Goal: Information Seeking & Learning: Learn about a topic

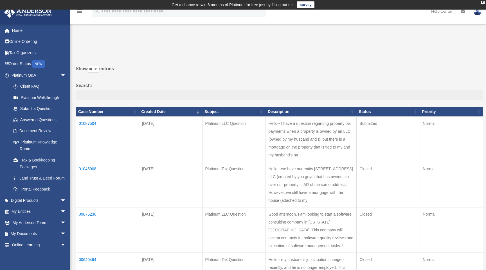
click at [92, 122] on td "01087504" at bounding box center [107, 138] width 63 height 45
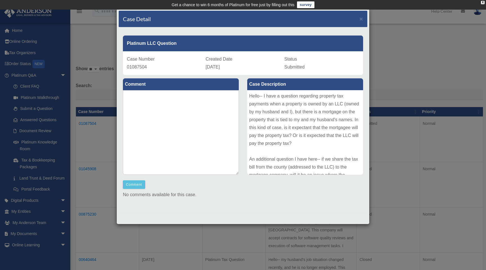
click at [106, 85] on div "Case Detail × Platinum LLC Question Case Number 01087504 Created Date August 24…" at bounding box center [243, 135] width 486 height 270
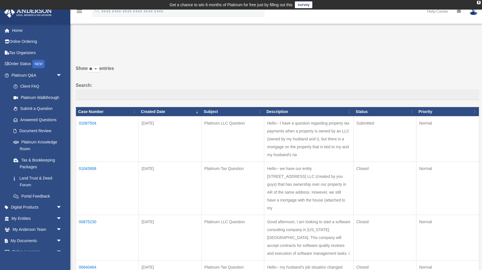
click at [91, 123] on td "01087504" at bounding box center [107, 138] width 63 height 45
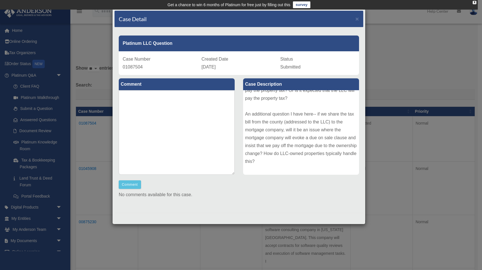
scroll to position [53, 0]
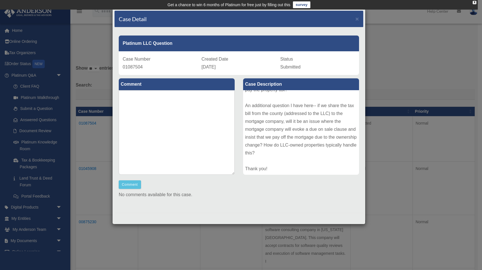
click at [385, 80] on div "Case Detail × Platinum LLC Question Case Number 01087504 Created Date August 24…" at bounding box center [241, 135] width 482 height 270
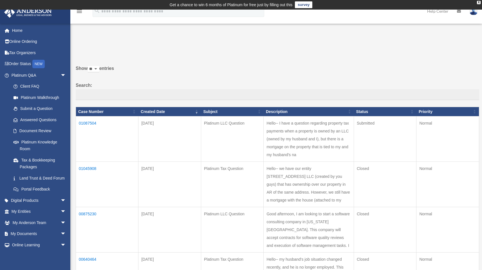
click at [88, 120] on td "01087504" at bounding box center [107, 138] width 62 height 45
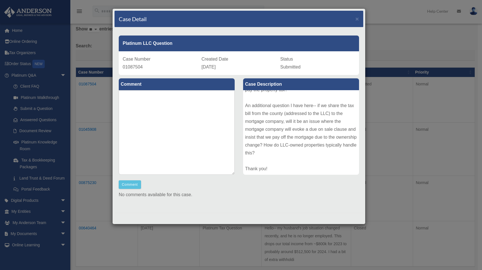
scroll to position [116, 0]
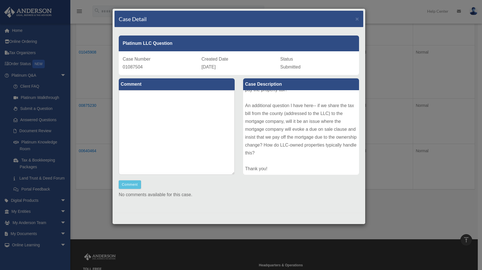
click at [386, 128] on div "Case Detail × Platinum LLC Question Case Number 01087504 Created Date [DATE] St…" at bounding box center [241, 135] width 482 height 270
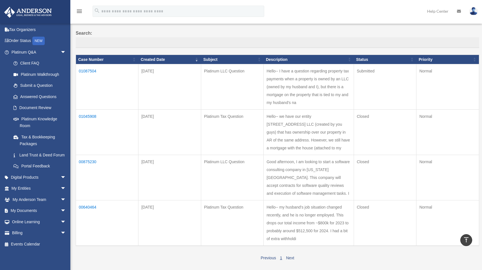
scroll to position [0, 0]
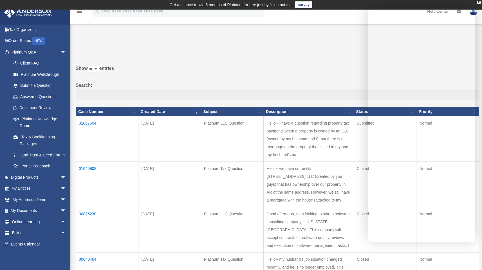
click at [312, 142] on td "Hello-- I have a question regarding property tax payments when a property is ow…" at bounding box center [309, 138] width 90 height 45
click at [86, 122] on td "01087504" at bounding box center [107, 138] width 62 height 45
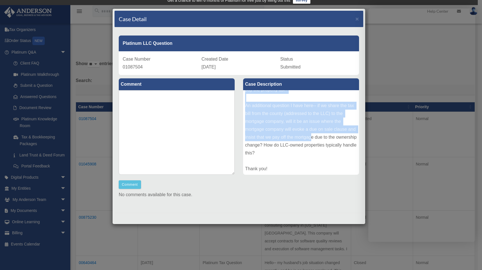
scroll to position [12, 0]
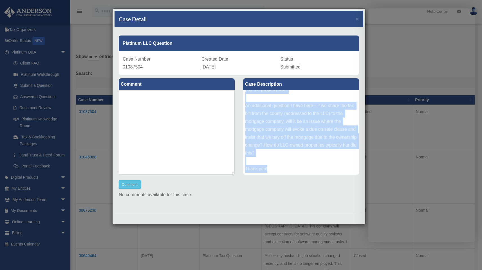
drag, startPoint x: 245, startPoint y: 96, endPoint x: 316, endPoint y: 169, distance: 101.9
click at [316, 169] on div "Hello-- I have a question regarding property tax payments when a property is ow…" at bounding box center [301, 132] width 116 height 84
copy div "Hello-- I have a question regarding property tax payments when a property is ow…"
click at [356, 21] on span "×" at bounding box center [357, 18] width 4 height 6
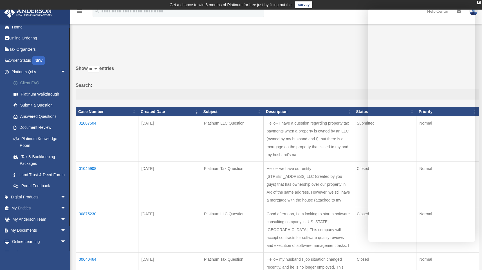
scroll to position [0, 0]
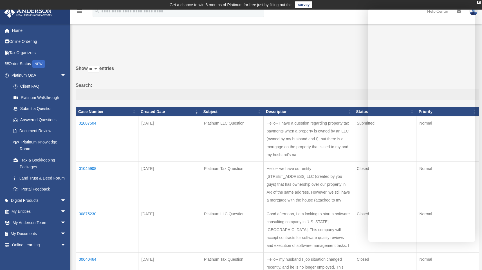
click at [191, 73] on label "Show ** ** ** *** entries" at bounding box center [277, 71] width 403 height 14
click at [99, 72] on select "** ** ** ***" at bounding box center [94, 69] width 12 height 6
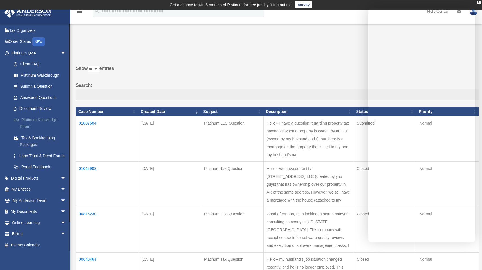
scroll to position [30, 0]
click at [63, 199] on span "arrow_drop_down" at bounding box center [65, 200] width 11 height 12
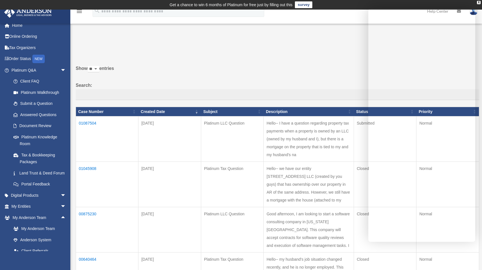
scroll to position [0, 0]
click at [88, 123] on td "01087504" at bounding box center [107, 138] width 62 height 45
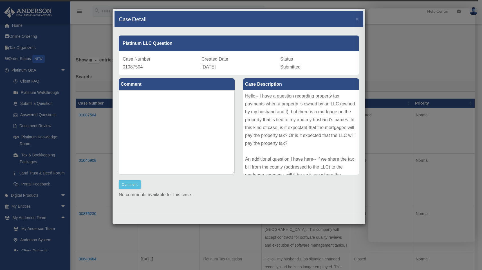
click at [354, 21] on div "Case Detail ×" at bounding box center [239, 19] width 249 height 17
click at [356, 20] on span "×" at bounding box center [357, 18] width 4 height 6
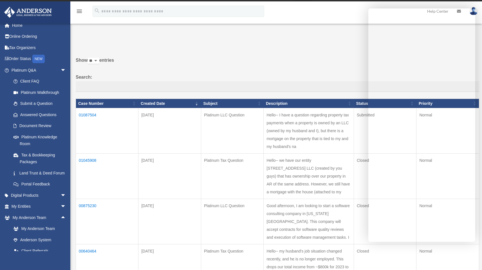
click at [86, 176] on td "01045908" at bounding box center [107, 175] width 62 height 45
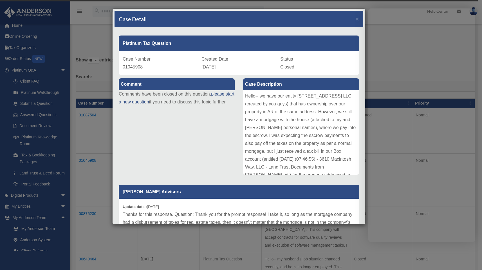
drag, startPoint x: 152, startPoint y: 129, endPoint x: 106, endPoint y: 34, distance: 105.6
click at [152, 129] on div "Comment Comments have been closed on this question, please start a new question…" at bounding box center [239, 185] width 249 height 220
click at [93, 26] on div "Case Detail × Platinum Tax Question Case Number 01045908 Created Date July 17, …" at bounding box center [241, 135] width 482 height 270
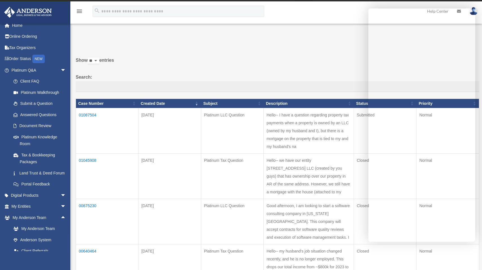
click at [86, 113] on td "01087504" at bounding box center [107, 130] width 62 height 45
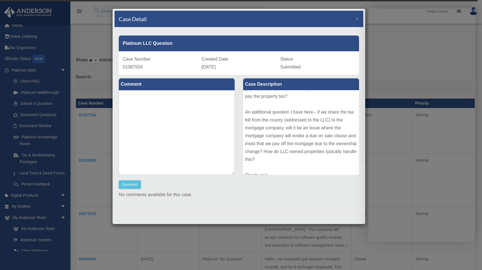
scroll to position [53, 0]
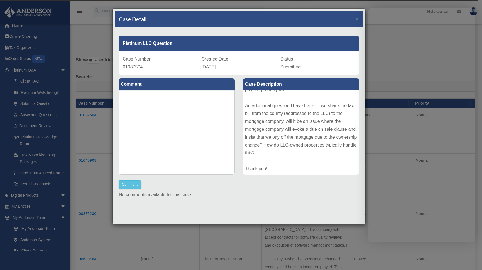
click at [93, 96] on div "Case Detail × Platinum LLC Question Case Number 01087504 Created Date August 24…" at bounding box center [241, 135] width 482 height 270
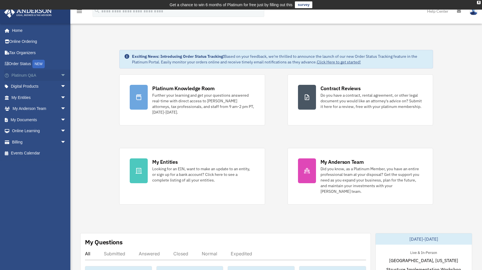
click at [39, 74] on link "Platinum Q&A arrow_drop_down" at bounding box center [39, 74] width 71 height 11
click at [60, 75] on span "arrow_drop_down" at bounding box center [65, 75] width 11 height 12
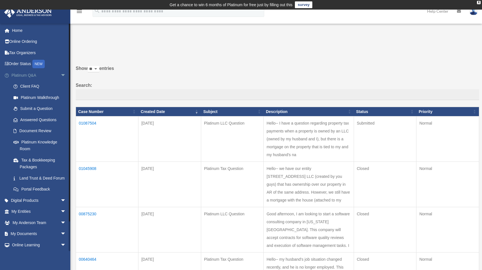
click at [30, 77] on link "Platinum Q&A arrow_drop_down" at bounding box center [39, 74] width 71 height 11
click at [33, 85] on link "Client FAQ" at bounding box center [41, 86] width 67 height 11
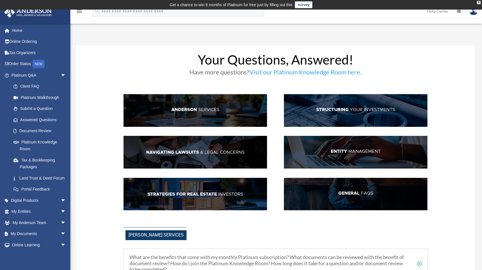
click at [297, 70] on link "Visit our Platinum Knowledge Room here." at bounding box center [305, 73] width 112 height 10
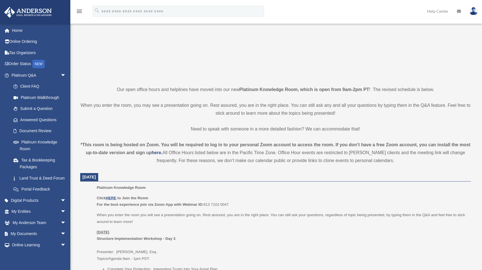
scroll to position [159, 0]
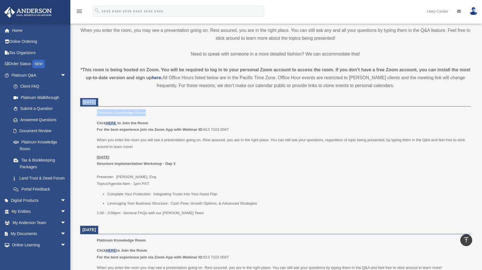
drag, startPoint x: 108, startPoint y: 92, endPoint x: 209, endPoint y: 141, distance: 112.0
click at [209, 142] on p "When you enter the room you will see a presentation going on. Rest assured, you…" at bounding box center [282, 142] width 370 height 13
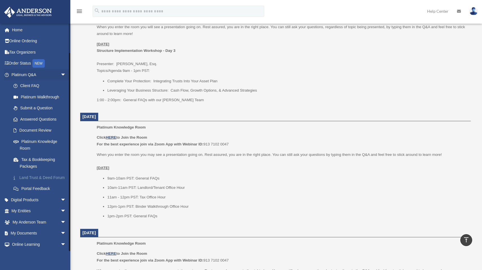
scroll to position [0, 0]
click at [434, 11] on link "Help Center" at bounding box center [438, 11] width 30 height 22
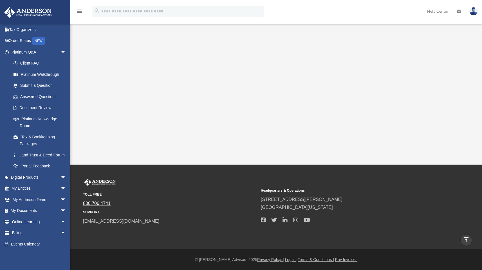
scroll to position [30, 0]
click at [60, 200] on span "arrow_drop_down" at bounding box center [65, 200] width 11 height 12
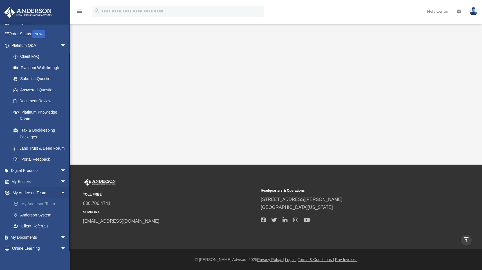
click at [44, 209] on link "My Anderson Team" at bounding box center [41, 203] width 67 height 11
